Goal: Navigation & Orientation: Find specific page/section

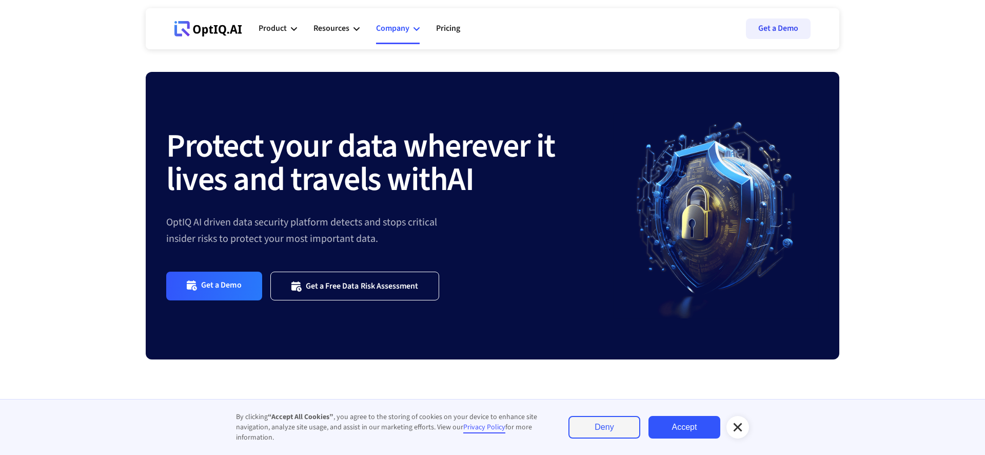
click at [414, 30] on icon at bounding box center [417, 29] width 6 height 6
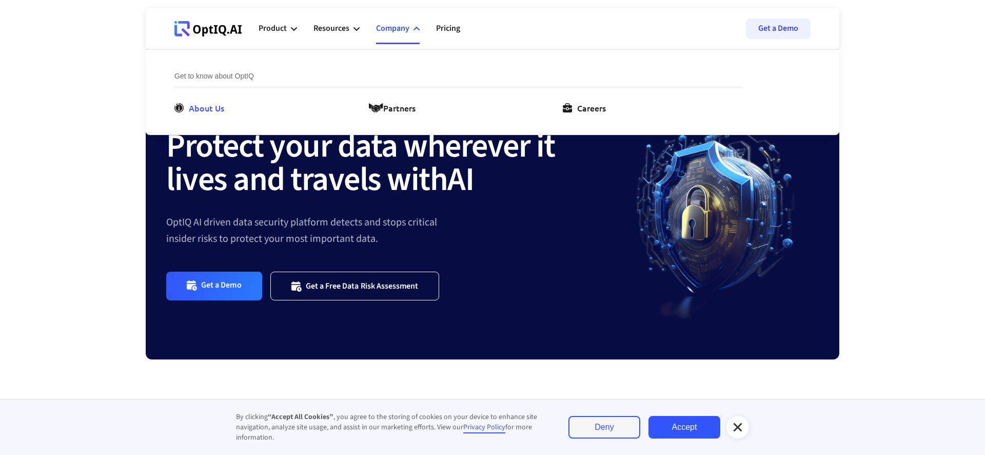
click at [212, 111] on div "About Us" at bounding box center [206, 108] width 35 height 12
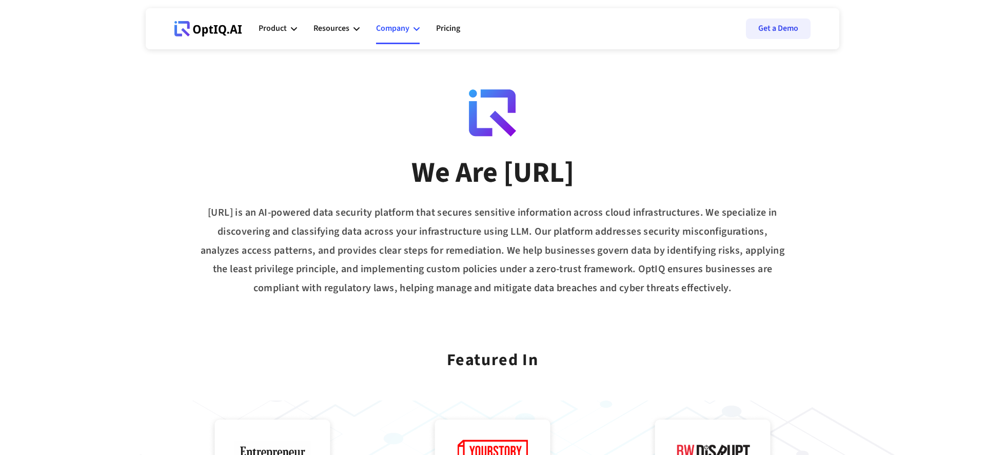
click at [419, 25] on div "Company" at bounding box center [398, 28] width 44 height 31
click at [394, 103] on div "Partners" at bounding box center [399, 108] width 32 height 12
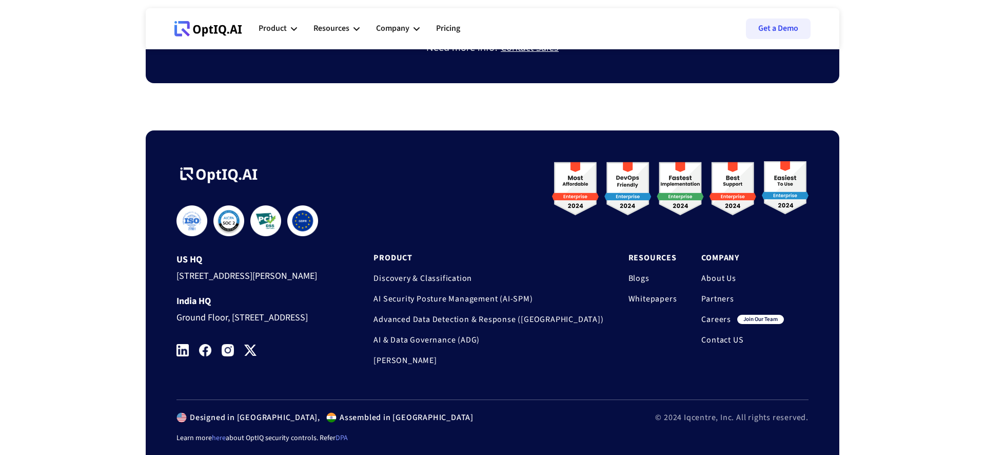
scroll to position [1314, 0]
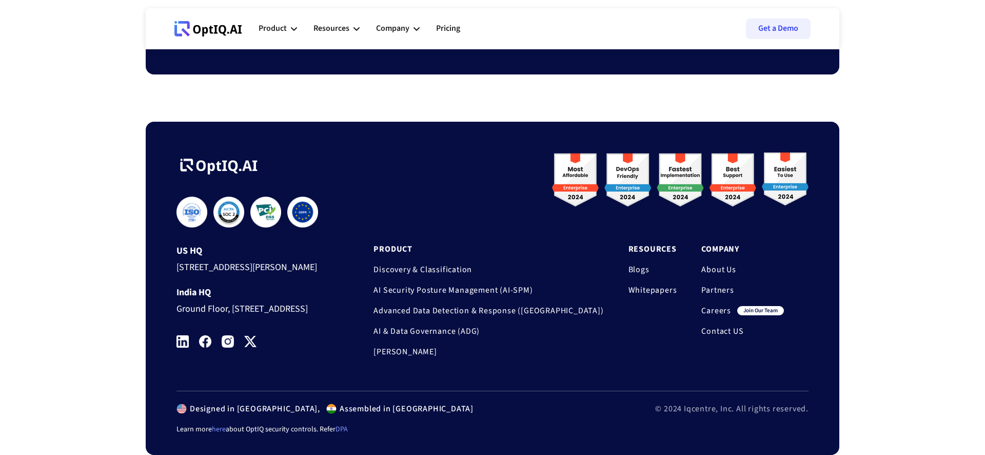
click at [212, 26] on icon at bounding box center [208, 28] width 68 height 15
